Goal: Information Seeking & Learning: Learn about a topic

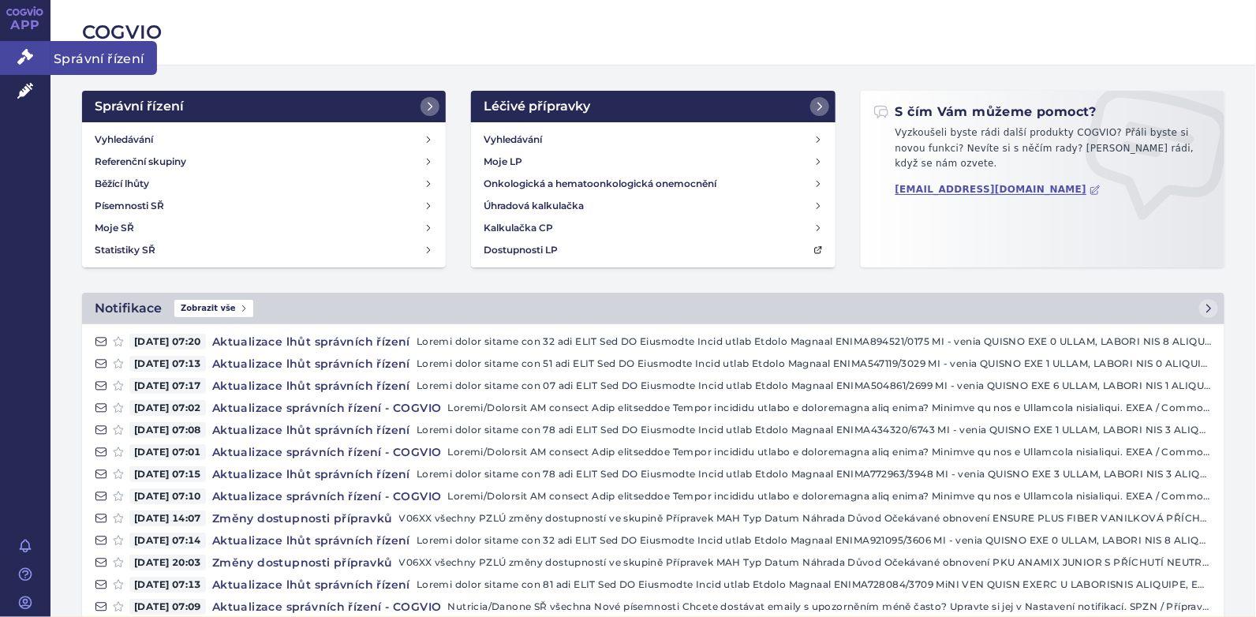
click at [24, 53] on icon at bounding box center [25, 57] width 16 height 16
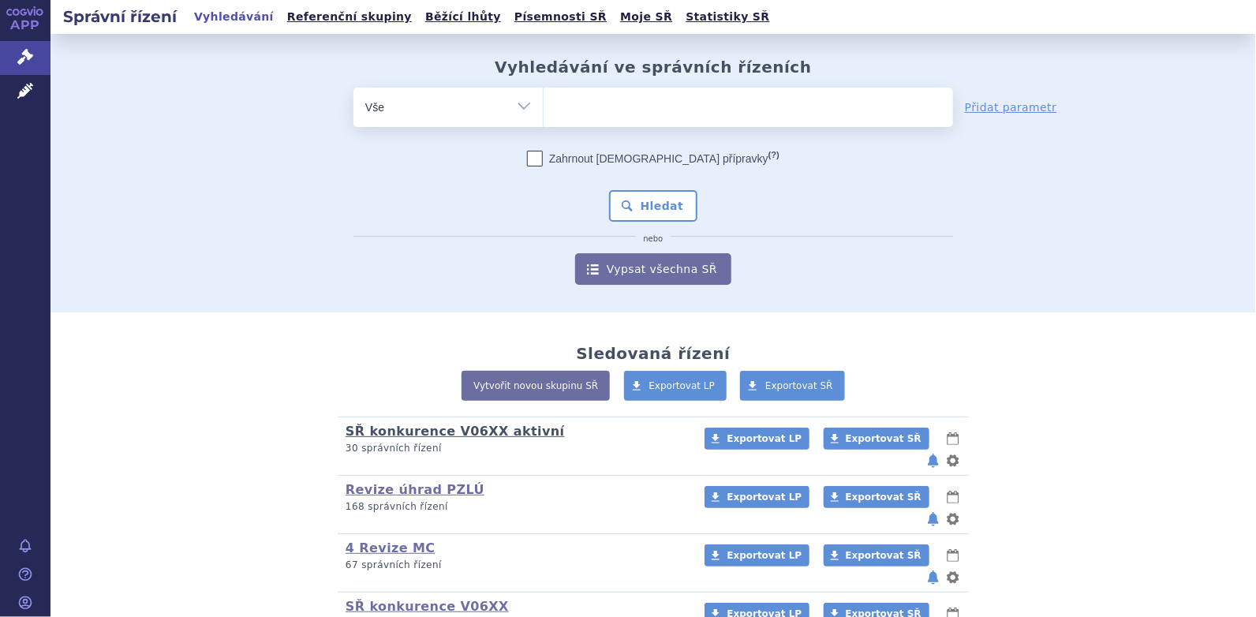
click at [411, 430] on link "SŘ konkurence V06XX aktivní" at bounding box center [455, 431] width 219 height 15
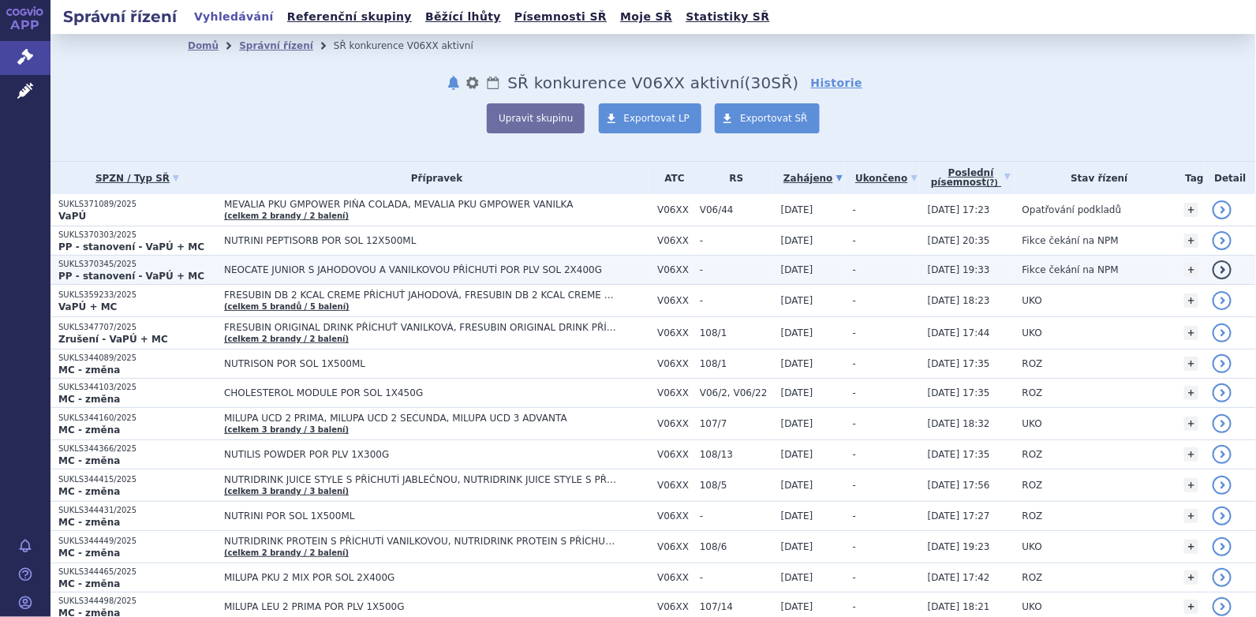
click at [387, 271] on span "NEOCATE JUNIOR S JAHODOVOU A VANILKOVOU PŘÍCHUTÍ POR PLV SOL 2X400G" at bounding box center [421, 269] width 394 height 11
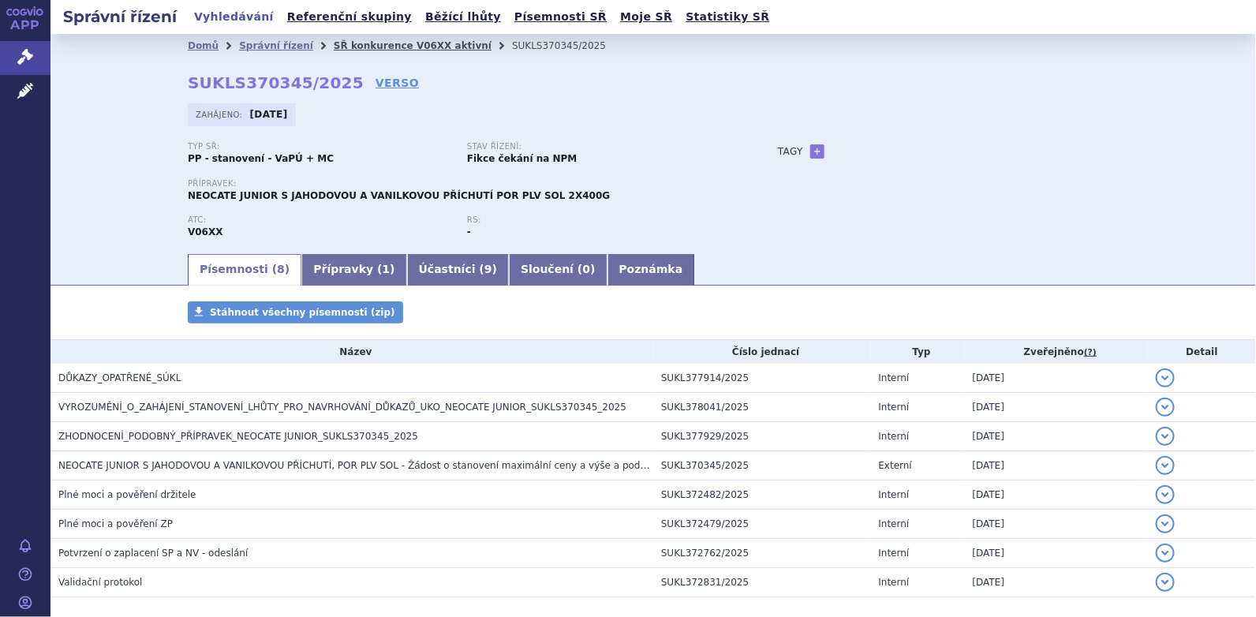
click at [356, 47] on link "SŘ konkurence V06XX aktivní" at bounding box center [413, 45] width 158 height 11
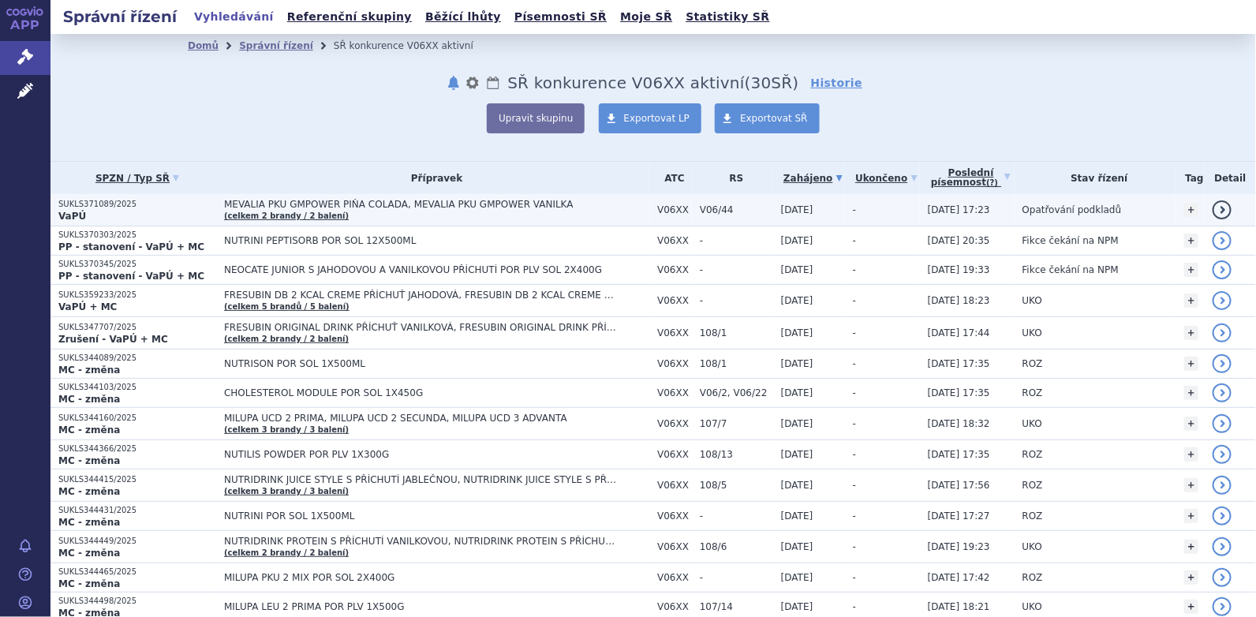
click at [340, 200] on span "MEVALIA PKU GMPOWER PIŇA COLADA, MEVALIA PKU GMPOWER VANILKA" at bounding box center [421, 204] width 394 height 11
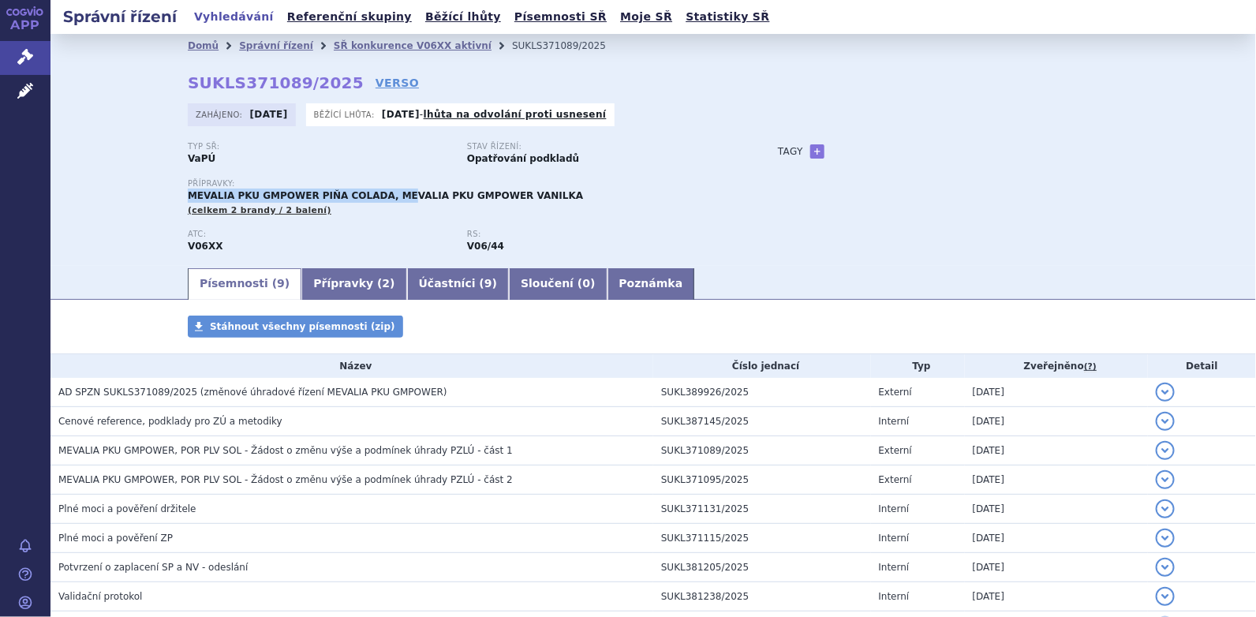
drag, startPoint x: 184, startPoint y: 197, endPoint x: 387, endPoint y: 199, distance: 203.6
click at [387, 199] on span "MEVALIA PKU GMPOWER PIŇA COLADA, MEVALIA PKU GMPOWER VANILKA" at bounding box center [385, 195] width 395 height 11
drag, startPoint x: 387, startPoint y: 199, endPoint x: 469, endPoint y: 203, distance: 82.2
click at [469, 203] on div "Přípravky: MEVALIA PKU GMPOWER PIŇA COLADA, MEVALIA PKU GMPOWER VANILKA (celkem…" at bounding box center [467, 198] width 559 height 38
click at [111, 237] on div "Domů Správní řízení SŘ konkurence V06XX aktivní SUKLS371089/2025 SUKLS371089/20…" at bounding box center [653, 150] width 1206 height 232
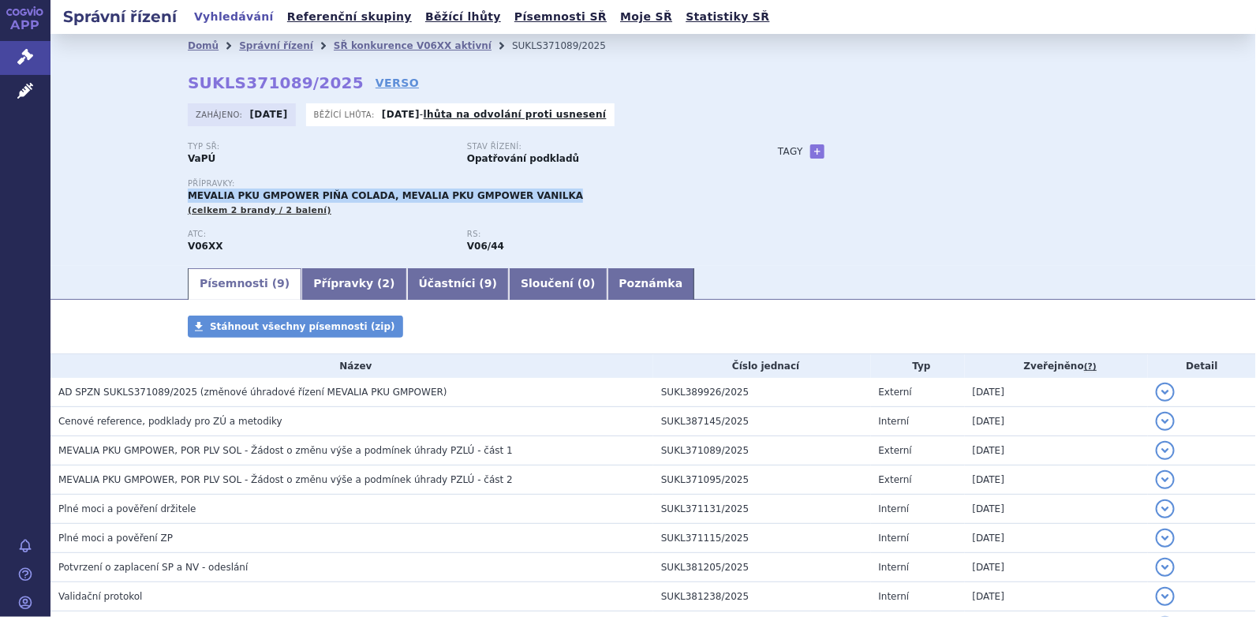
drag, startPoint x: 525, startPoint y: 194, endPoint x: 181, endPoint y: 197, distance: 343.2
click at [188, 197] on span "MEVALIA PKU GMPOWER PIŇA COLADA, MEVALIA PKU GMPOWER VANILKA" at bounding box center [385, 195] width 395 height 11
copy span "MEVALIA PKU GMPOWER PIŇA COLADA, MEVALIA PKU GMPOWER VANILKA"
click at [361, 51] on link "SŘ konkurence V06XX aktivní" at bounding box center [413, 45] width 158 height 11
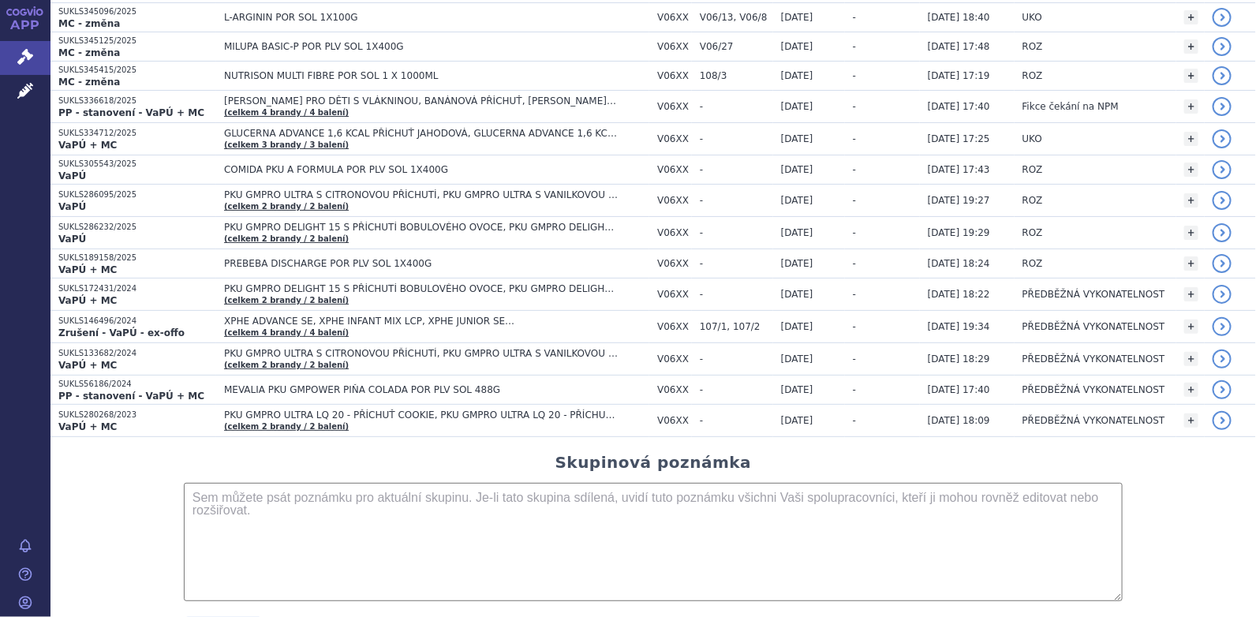
scroll to position [709, 0]
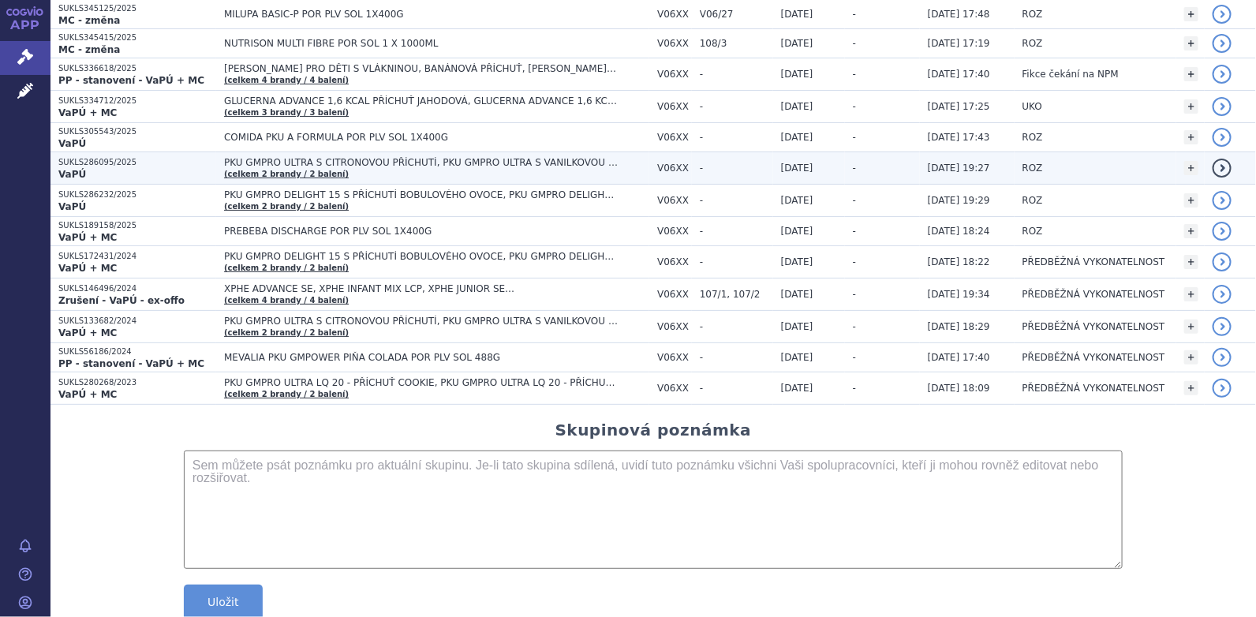
click at [522, 160] on span "PKU GMPRO ULTRA S CITRONOVOU PŘÍCHUTÍ, PKU GMPRO ULTRA S VANILKOVOU PŘÍCHUTÍ" at bounding box center [421, 162] width 394 height 11
